Goal: Task Accomplishment & Management: Complete application form

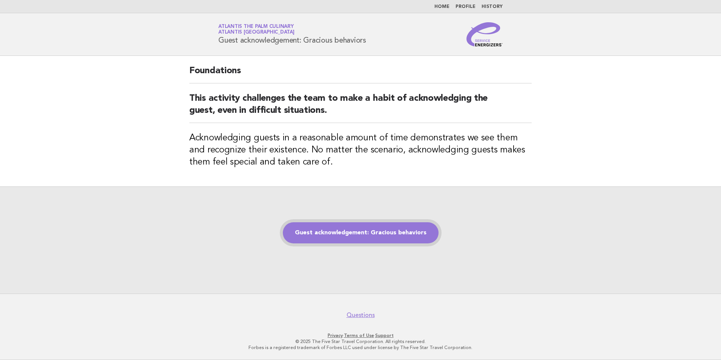
click at [333, 229] on link "Guest acknowledgement: Gracious behaviors" at bounding box center [361, 232] width 156 height 21
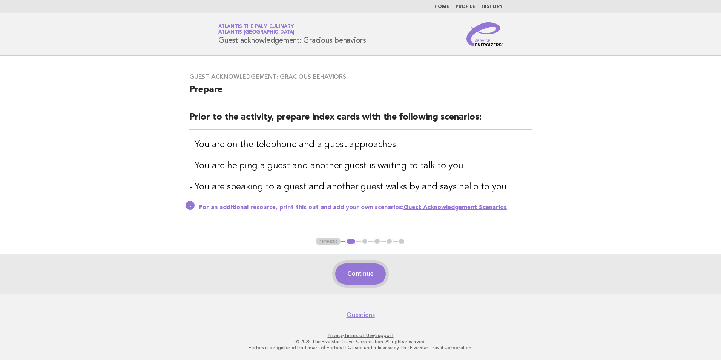
click at [352, 273] on button "Continue" at bounding box center [360, 273] width 50 height 21
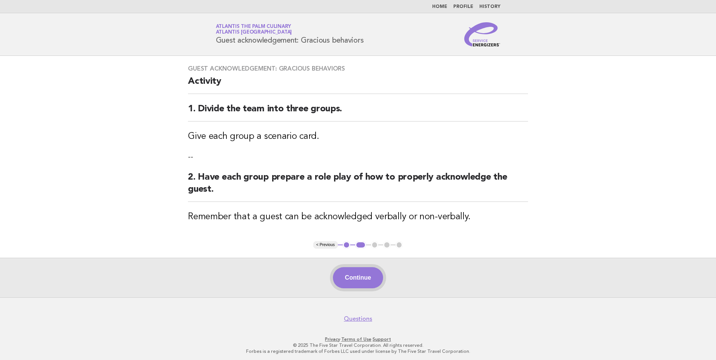
click at [351, 277] on button "Continue" at bounding box center [358, 277] width 50 height 21
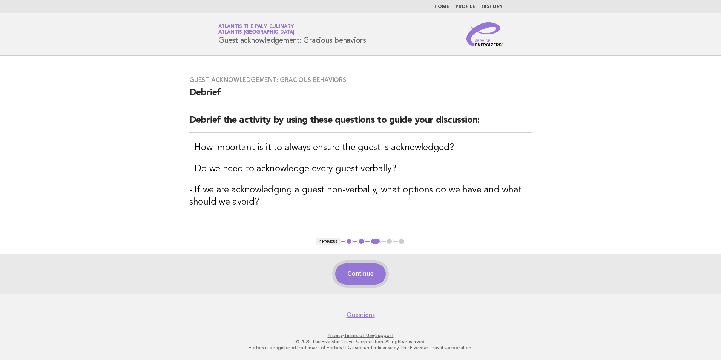
click at [365, 276] on button "Continue" at bounding box center [360, 273] width 50 height 21
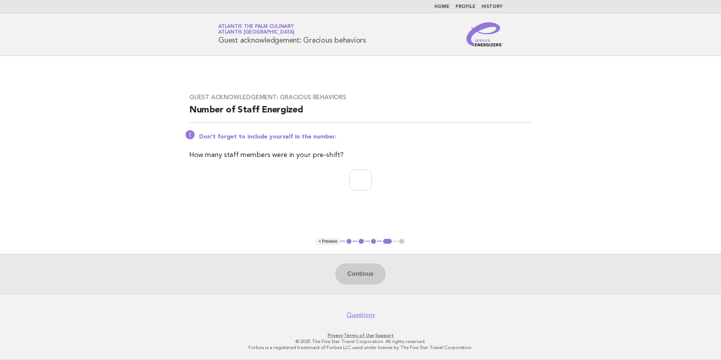
click at [390, 187] on p at bounding box center [360, 179] width 342 height 21
click at [372, 179] on input "*" at bounding box center [360, 179] width 23 height 21
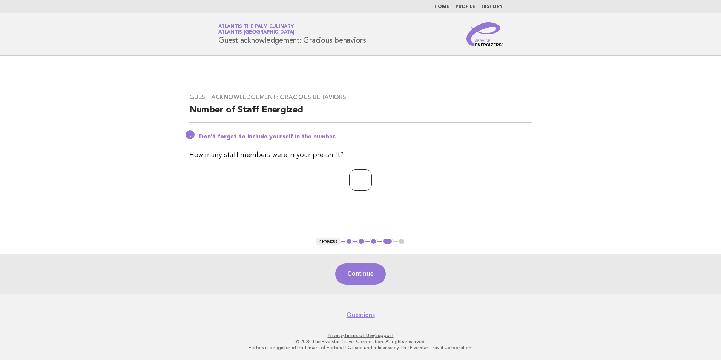
click at [372, 179] on input "*" at bounding box center [360, 179] width 23 height 21
type input "*"
click at [372, 179] on input "*" at bounding box center [360, 179] width 23 height 21
click at [363, 270] on button "Continue" at bounding box center [360, 273] width 50 height 21
